Goal: Book appointment/travel/reservation

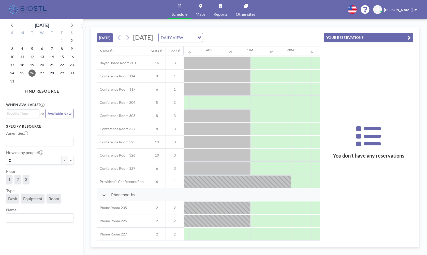
scroll to position [146, 583]
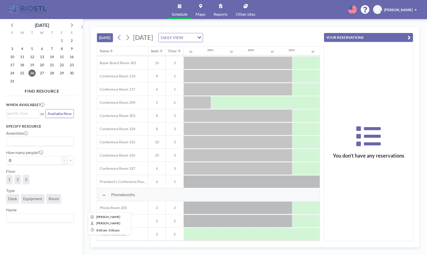
click at [248, 204] on div at bounding box center [109, 208] width 366 height 13
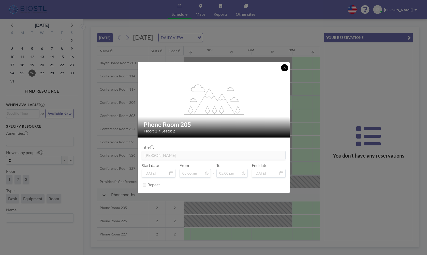
click at [284, 68] on icon at bounding box center [284, 67] width 3 height 3
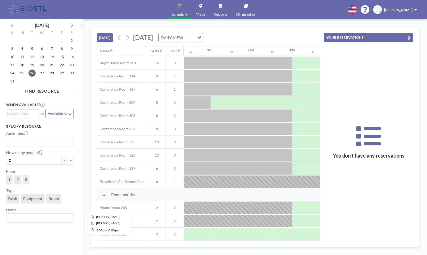
click at [204, 206] on div at bounding box center [109, 208] width 366 height 13
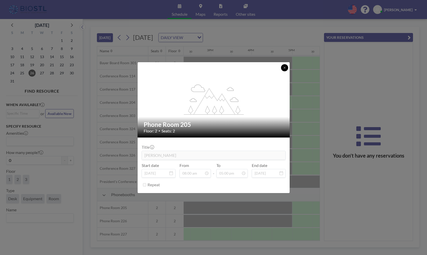
click at [287, 68] on button at bounding box center [284, 67] width 7 height 7
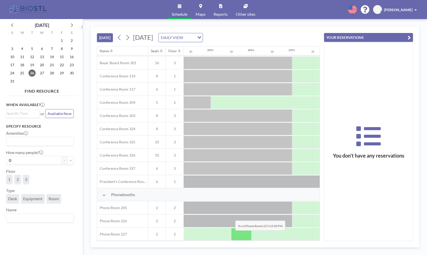
drag, startPoint x: 276, startPoint y: 238, endPoint x: 231, endPoint y: 234, distance: 44.9
click at [231, 234] on div at bounding box center [89, 234] width 976 height 13
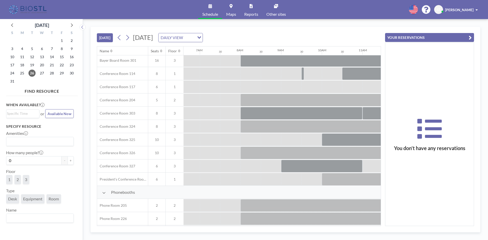
scroll to position [146, 267]
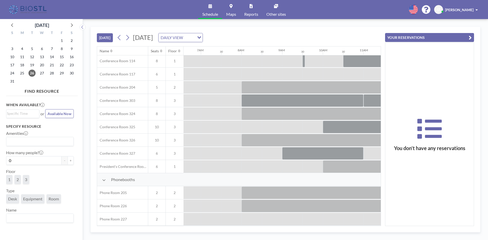
drag, startPoint x: 211, startPoint y: 223, endPoint x: 222, endPoint y: 223, distance: 11.4
click at [222, 223] on div "Name Seats Floor 12AM 30 1AM 30 2AM 30 3AM 30 4AM 30 5AM 30 6AM 30 7AM 30 8AM 3…" at bounding box center [239, 135] width 284 height 179
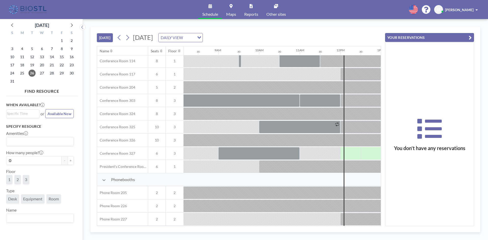
scroll to position [161, 314]
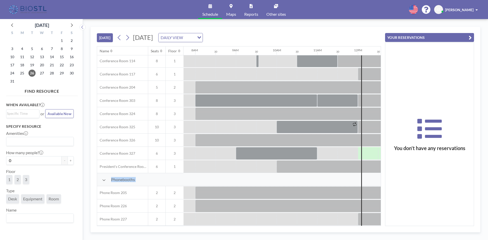
drag, startPoint x: 381, startPoint y: 161, endPoint x: 382, endPoint y: 184, distance: 22.4
click at [382, 184] on div "[DATE] [DATE] DAILY VIEW Loading... Name Seats Floor 12AM 30 1AM 30 2AM 30 3AM …" at bounding box center [285, 130] width 390 height 206
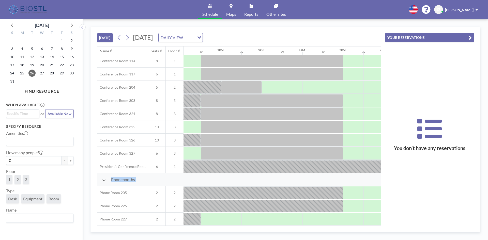
scroll to position [161, 525]
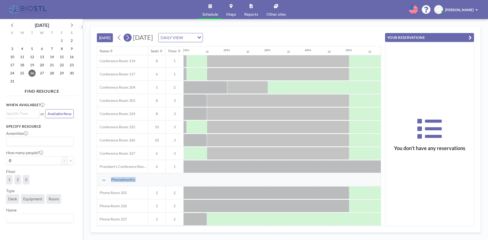
click at [130, 39] on icon at bounding box center [127, 38] width 5 height 8
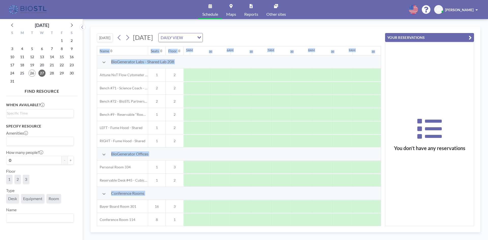
scroll to position [0, 177]
click at [126, 40] on icon at bounding box center [127, 38] width 5 height 8
click at [118, 37] on icon at bounding box center [119, 38] width 5 height 8
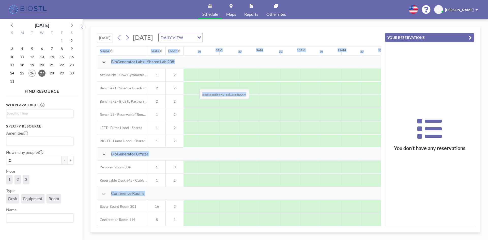
scroll to position [0, 305]
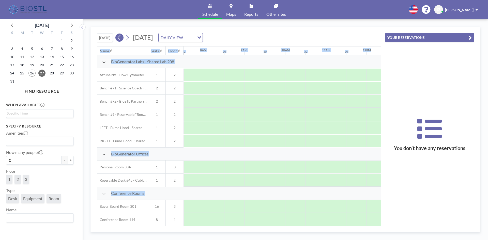
click at [122, 41] on icon at bounding box center [119, 38] width 5 height 8
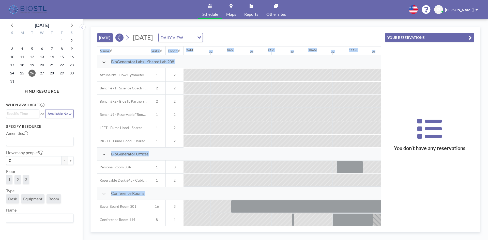
scroll to position [0, 438]
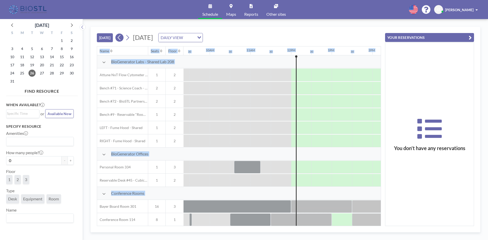
click at [121, 41] on icon at bounding box center [119, 38] width 5 height 8
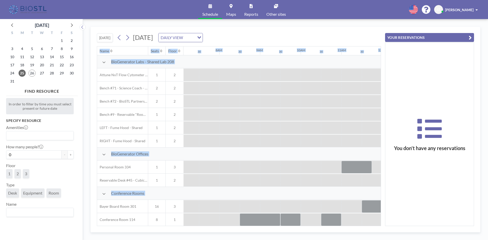
scroll to position [0, 305]
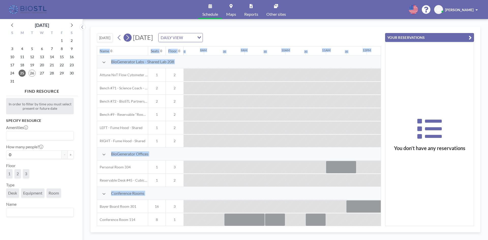
click at [128, 38] on icon at bounding box center [127, 38] width 5 height 8
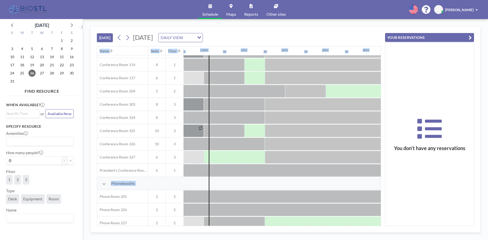
scroll to position [161, 467]
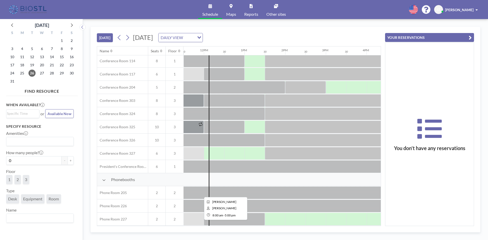
click at [253, 190] on div at bounding box center [224, 192] width 366 height 13
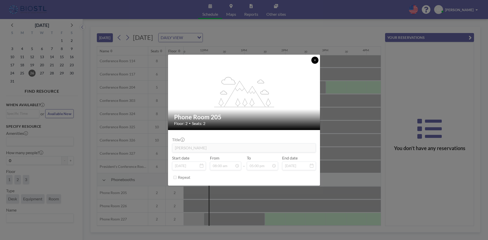
click at [316, 61] on icon at bounding box center [314, 60] width 3 height 3
